Goal: Task Accomplishment & Management: Manage account settings

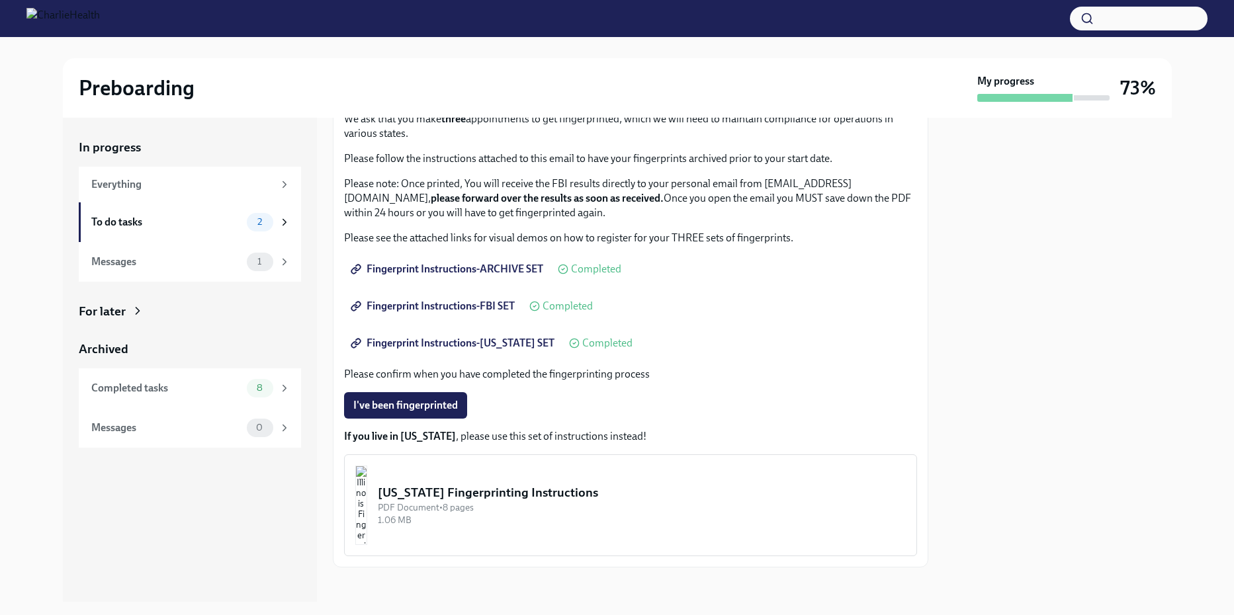
scroll to position [103, 0]
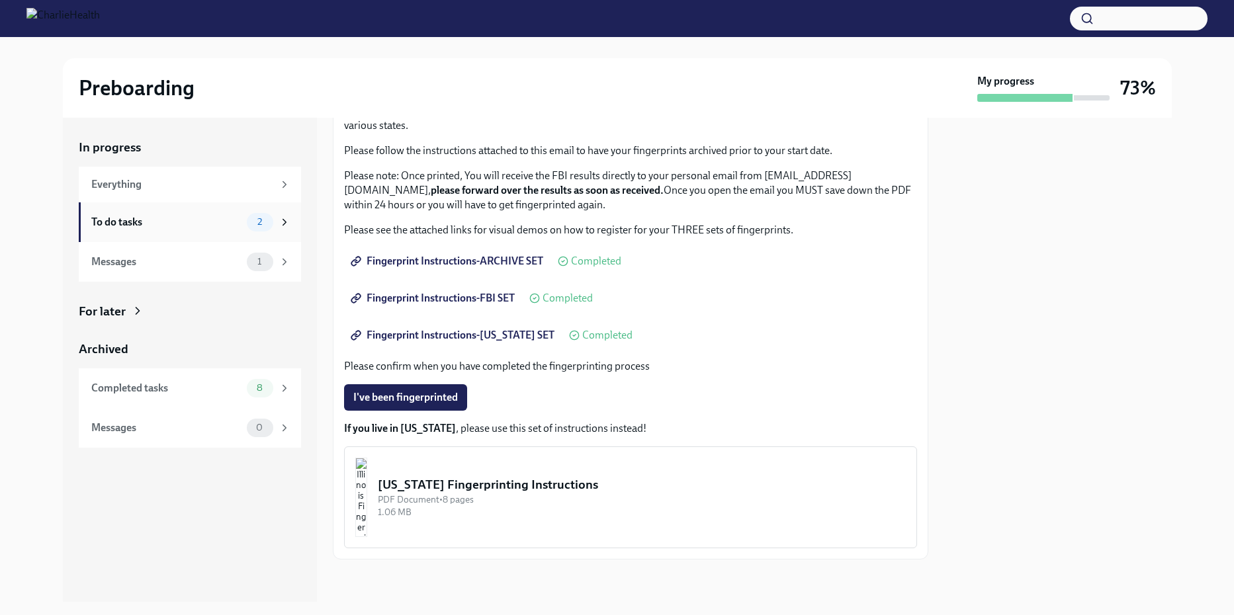
click at [181, 215] on div "To do tasks" at bounding box center [166, 222] width 150 height 15
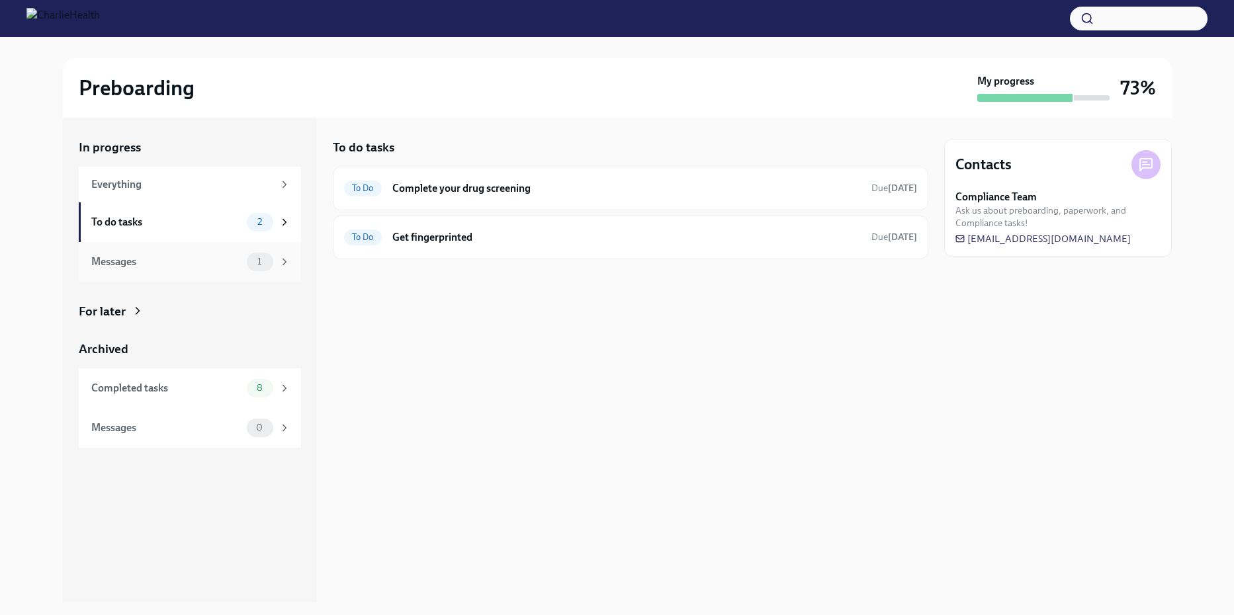
click at [153, 269] on div "Messages 1" at bounding box center [190, 262] width 199 height 19
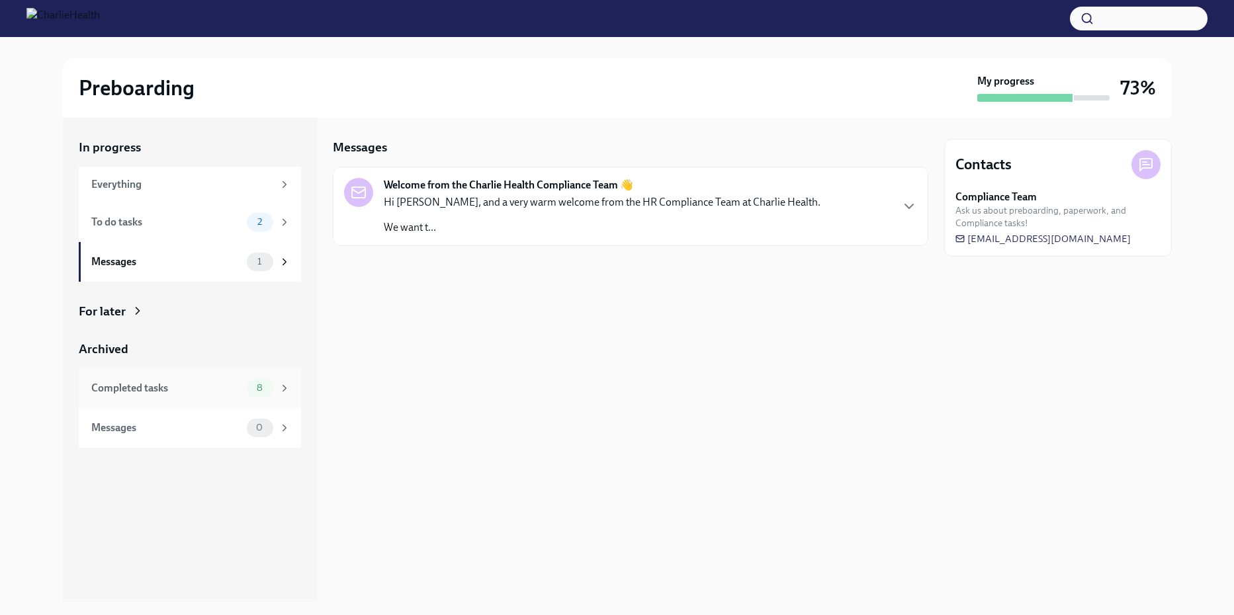
click at [130, 378] on div "Completed tasks 8" at bounding box center [190, 389] width 222 height 40
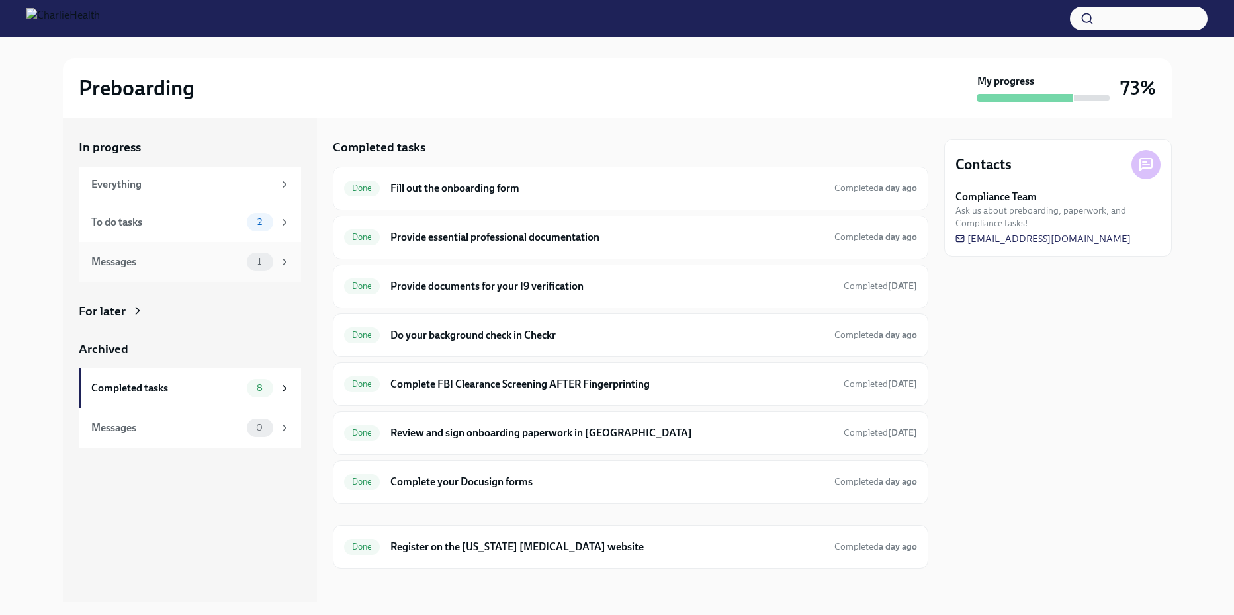
click at [177, 269] on div "Messages 1" at bounding box center [190, 262] width 199 height 19
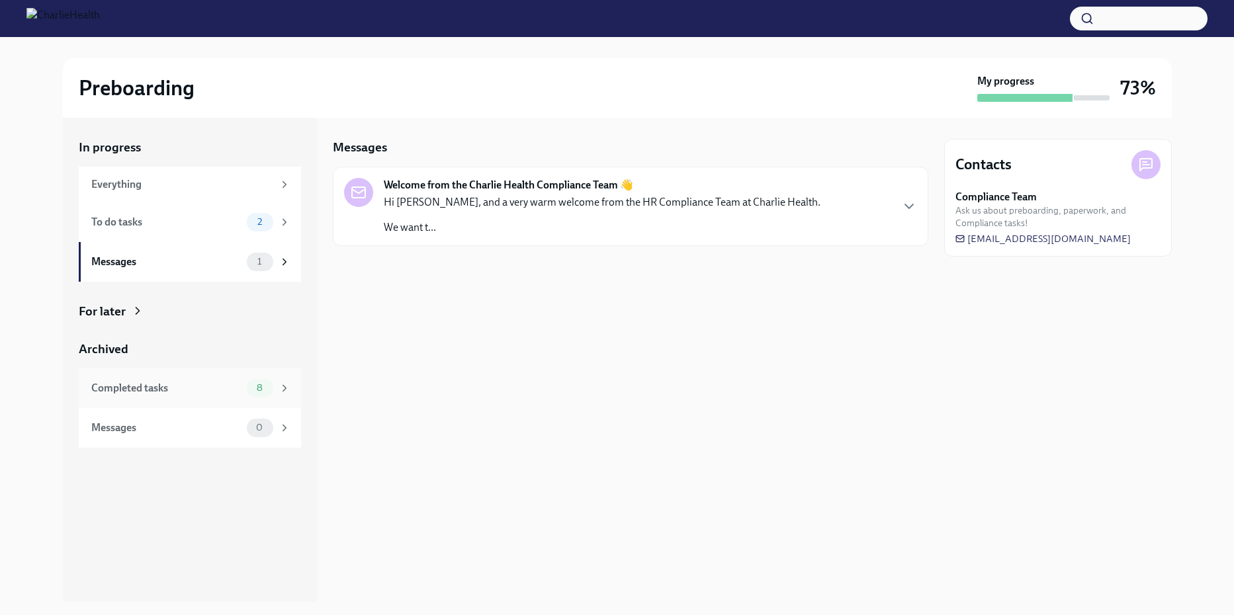
click at [169, 394] on div "Completed tasks" at bounding box center [166, 388] width 150 height 15
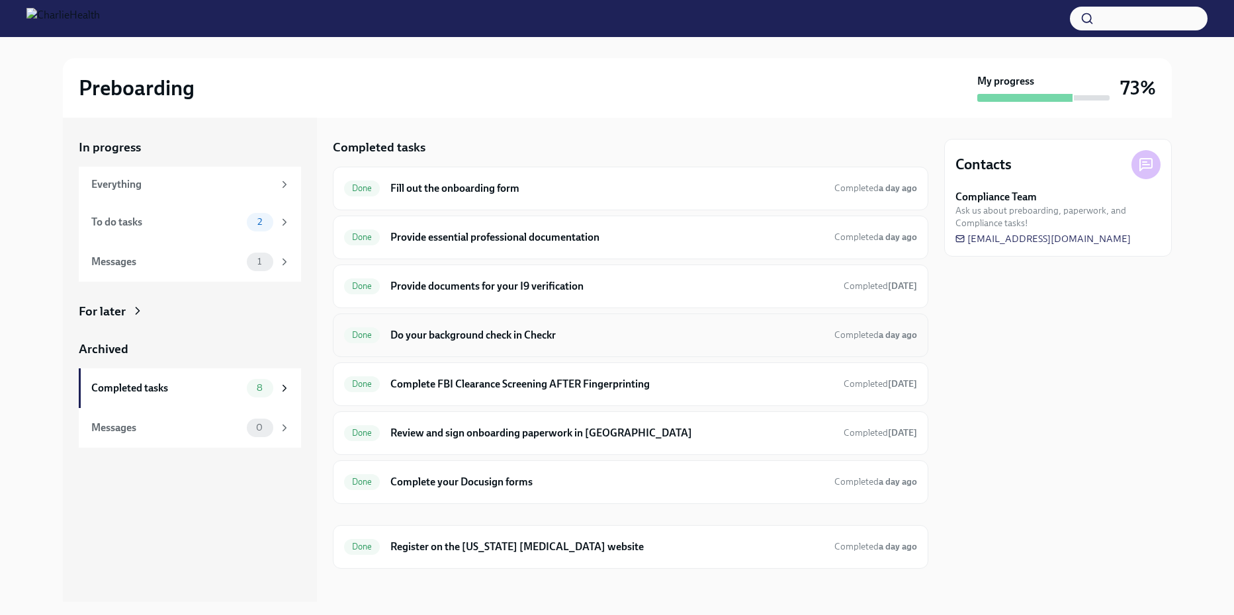
click at [859, 327] on div "Done Do your background check in Checkr Completed a day ago" at bounding box center [630, 335] width 573 height 21
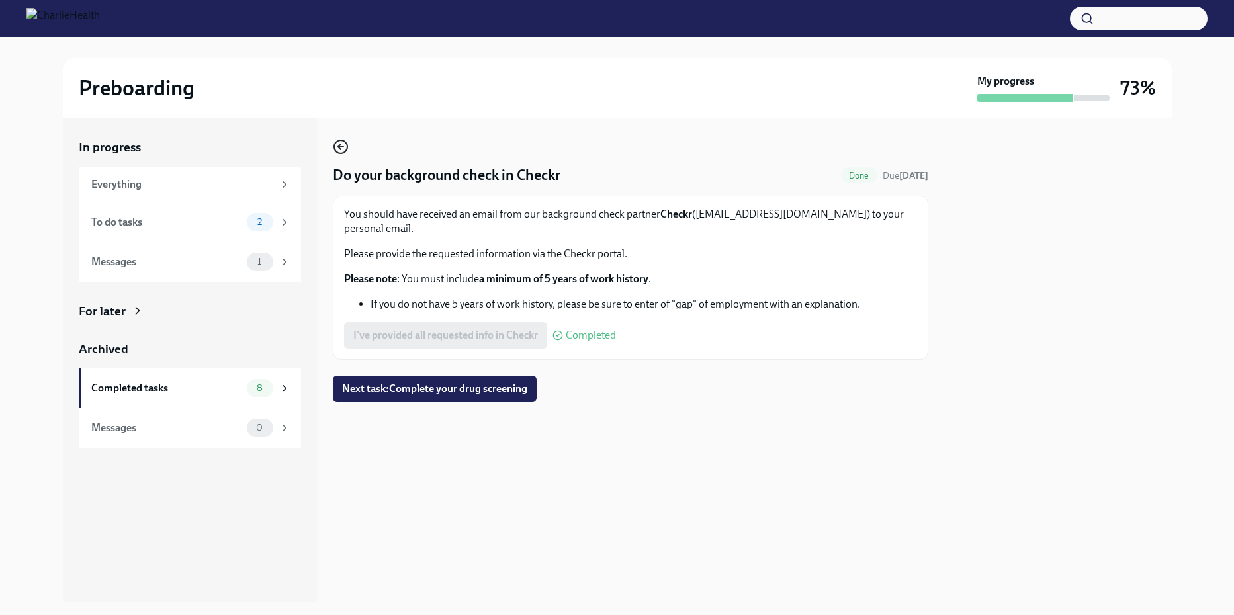
click at [343, 147] on icon "button" at bounding box center [340, 147] width 5 height 0
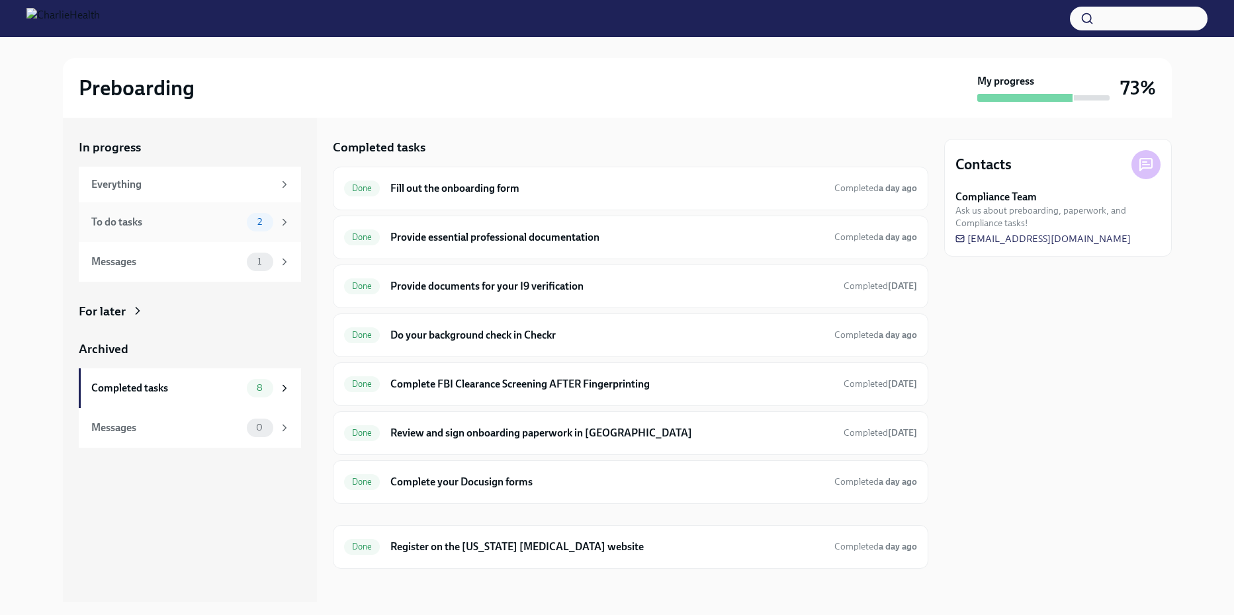
click at [109, 228] on div "To do tasks" at bounding box center [166, 222] width 150 height 15
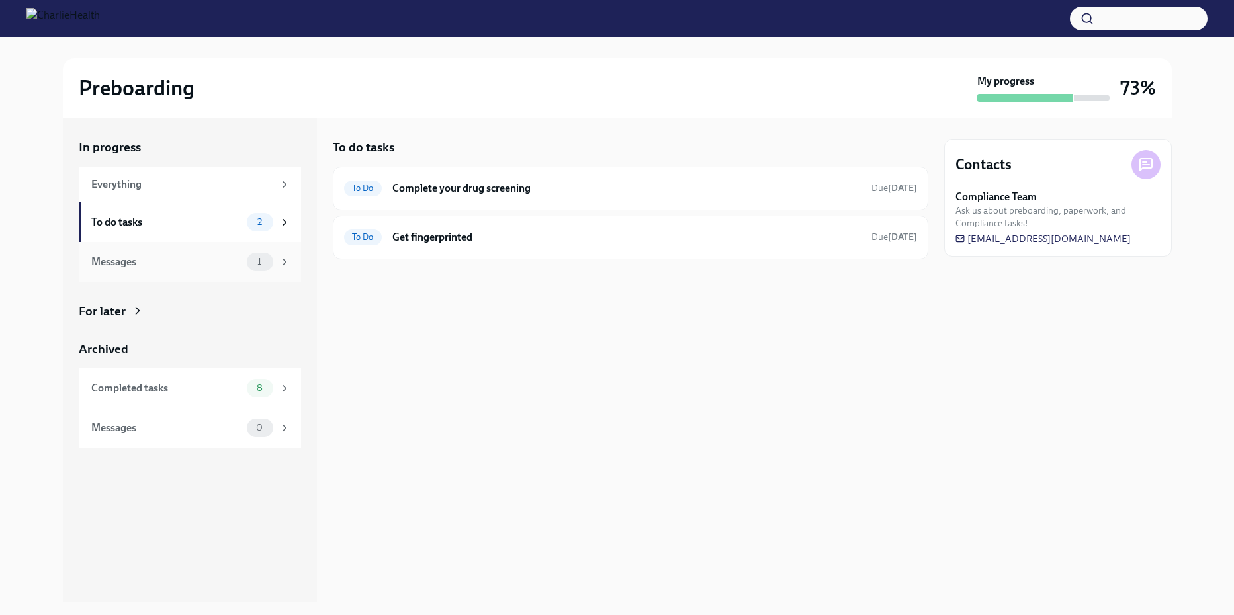
click at [158, 265] on div "Messages" at bounding box center [166, 262] width 150 height 15
